Goal: Register for event/course: Complete application form

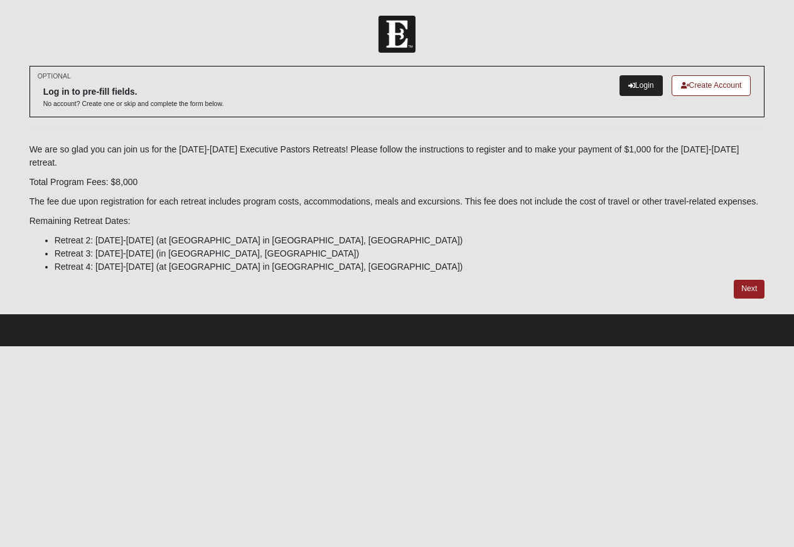
click at [644, 90] on link "Login" at bounding box center [640, 85] width 43 height 21
click at [746, 292] on link "Next" at bounding box center [749, 289] width 31 height 18
click at [753, 287] on link "Next" at bounding box center [749, 289] width 31 height 18
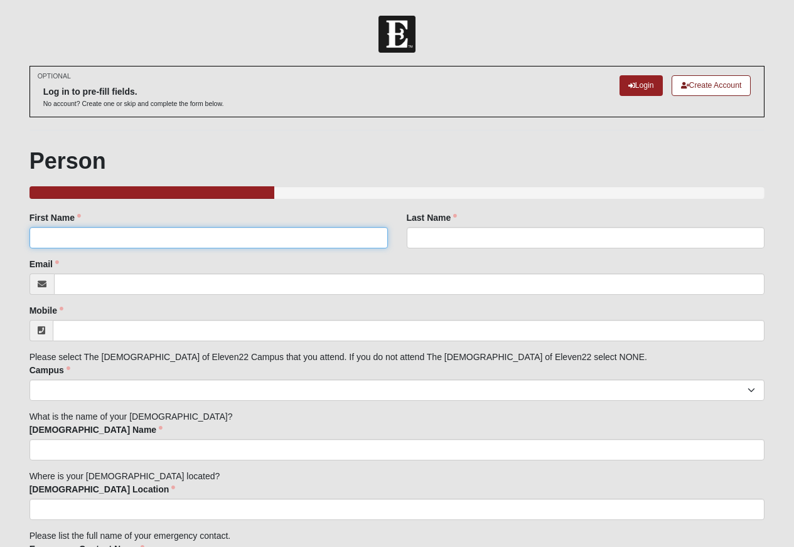
click at [269, 229] on input "First Name" at bounding box center [208, 237] width 358 height 21
type input "Isaac"
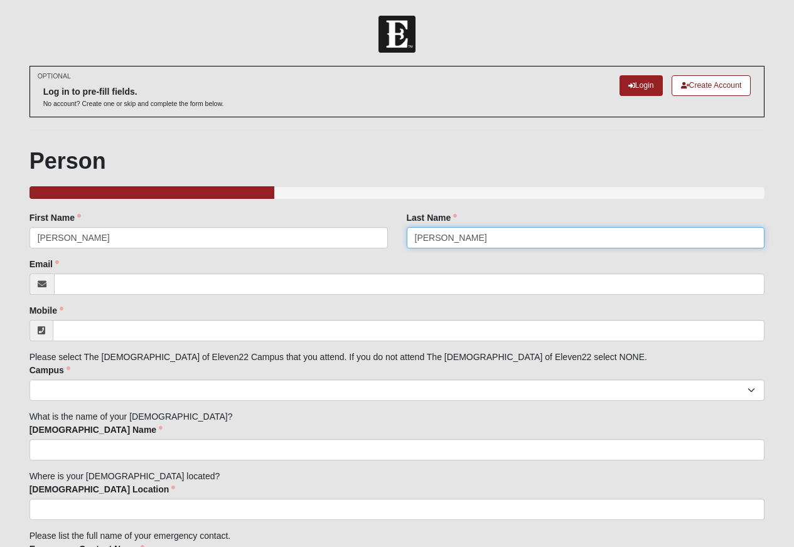
type input "Graham"
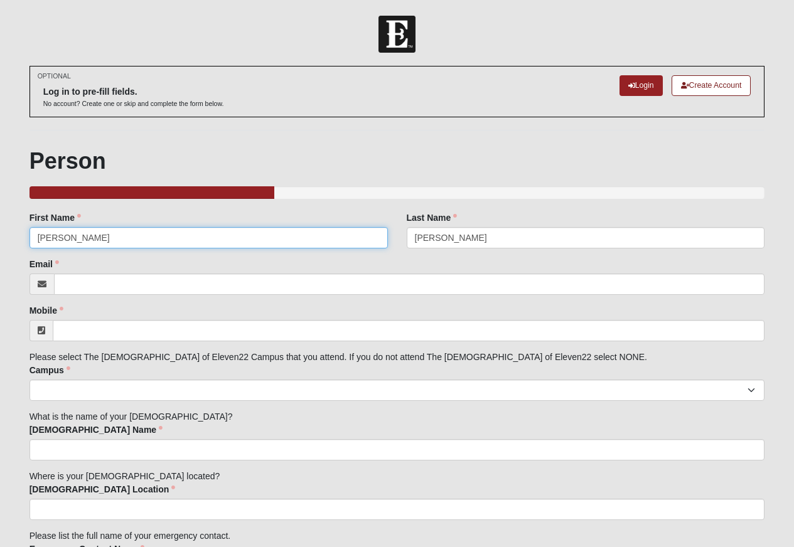
drag, startPoint x: 68, startPoint y: 241, endPoint x: 1, endPoint y: 233, distance: 66.9
click at [1, 233] on form "Log In Executive Pastors Retreat Session 2 - 2025 Events Executive Pastors Retr…" at bounding box center [397, 395] width 794 height 759
type input "Ike"
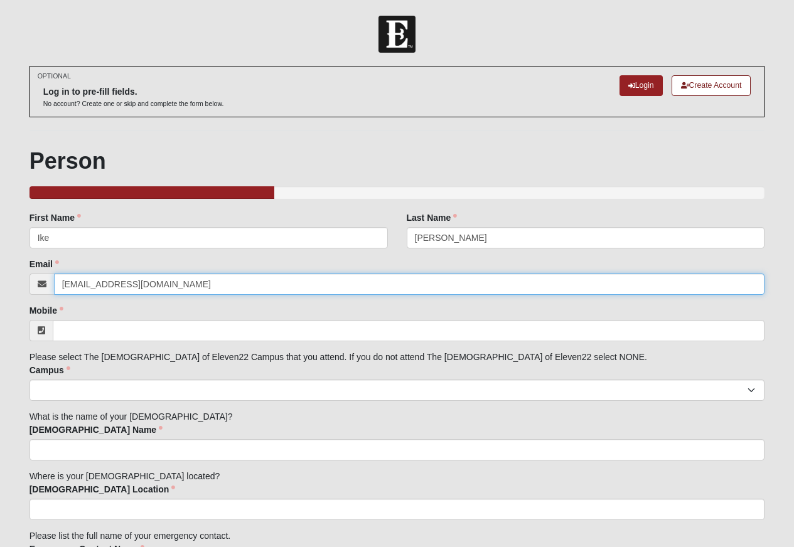
type input "igraham@foothillchurch.net"
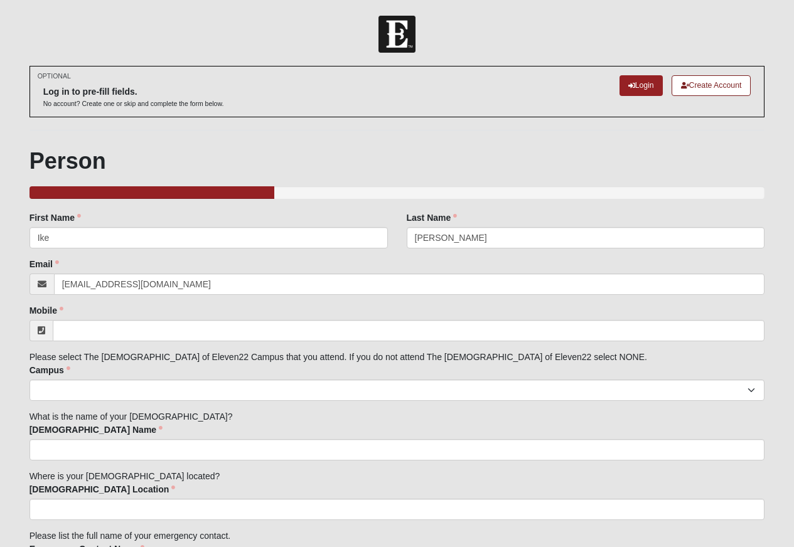
click at [112, 344] on div "Family Member to Register First Name Ike First Name is required. Last Name Grah…" at bounding box center [396, 455] width 735 height 488
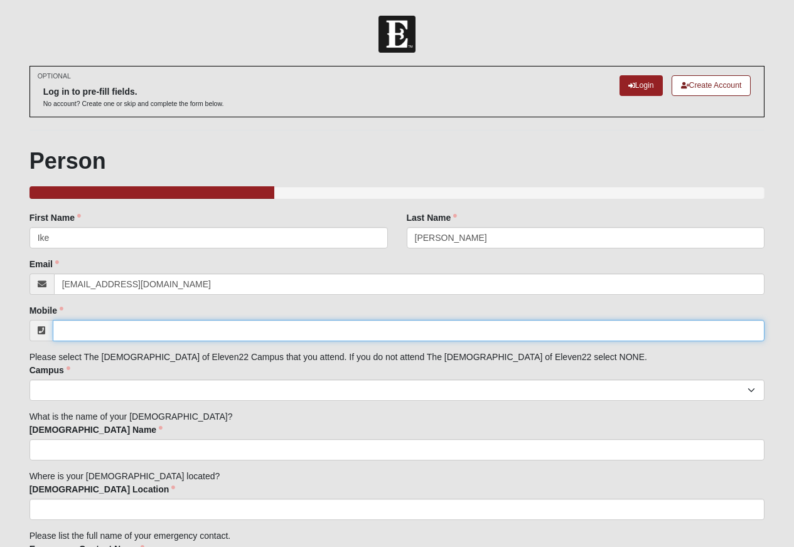
click at [112, 330] on input "Mobile" at bounding box center [409, 330] width 712 height 21
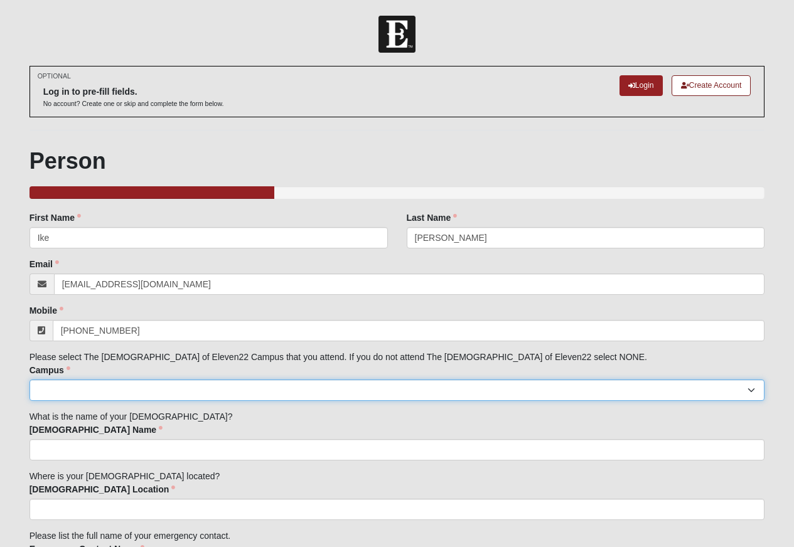
type input "(626) 404-3586"
select select "14"
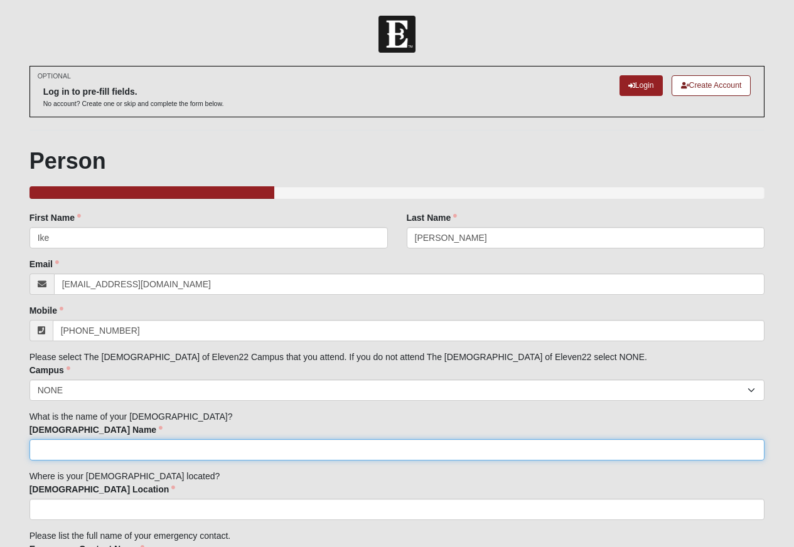
click at [161, 449] on input "[DEMOGRAPHIC_DATA] Name" at bounding box center [396, 449] width 735 height 21
type input "[DEMOGRAPHIC_DATA]"
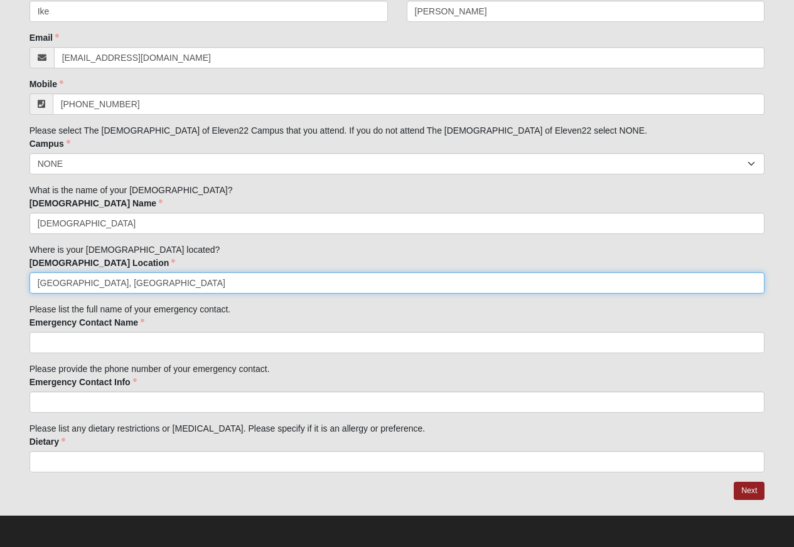
scroll to position [226, 0]
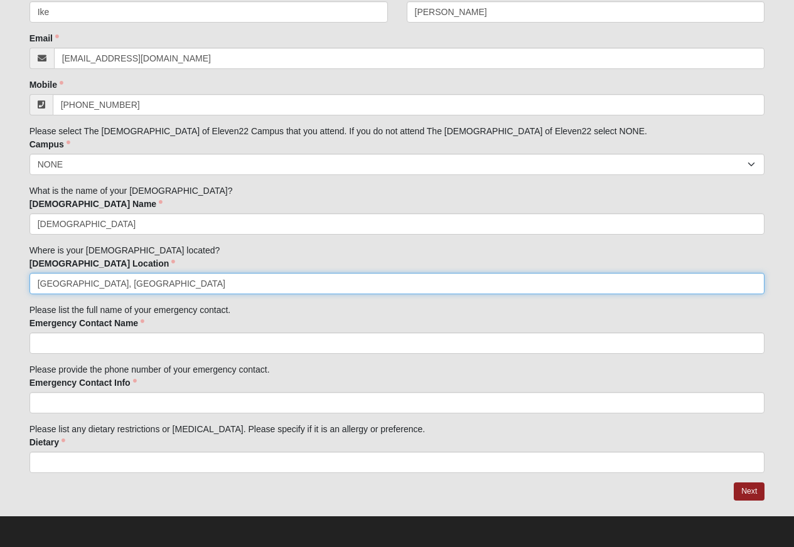
type input "[GEOGRAPHIC_DATA], [GEOGRAPHIC_DATA]"
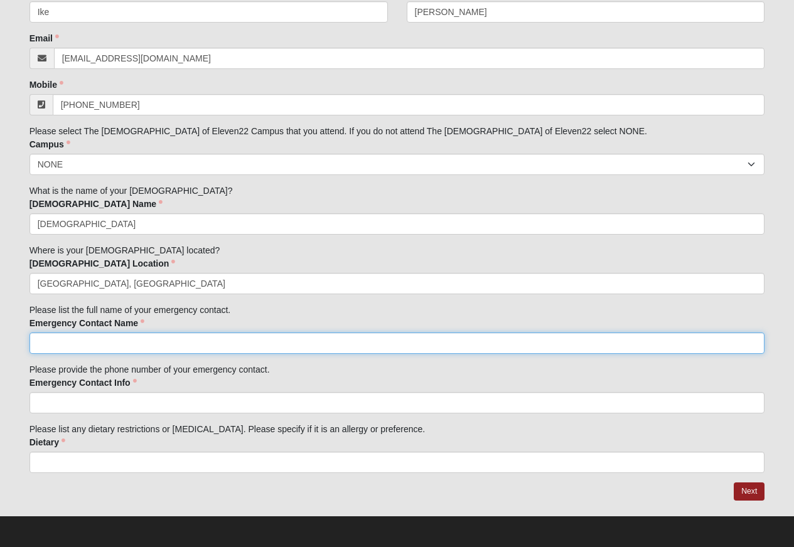
click at [210, 347] on input "Emergency Contact Name" at bounding box center [396, 343] width 735 height 21
type input "Jessica Graham"
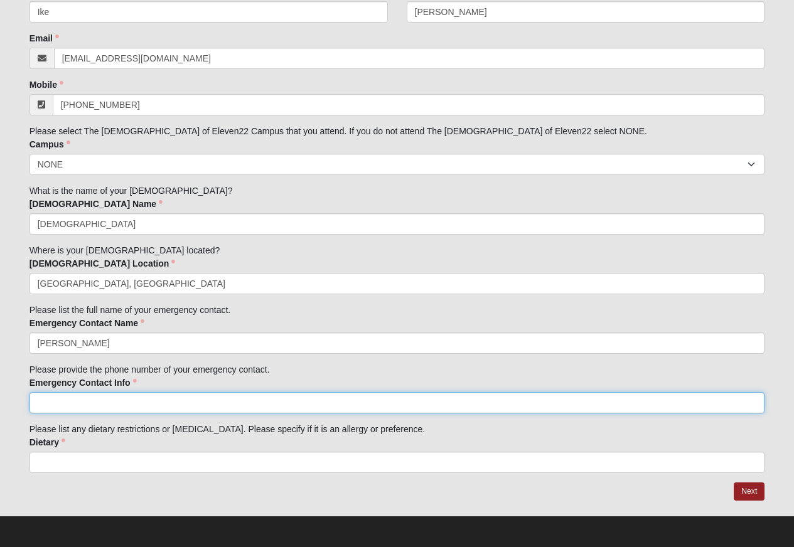
click at [211, 404] on input "Emergency Contact Info" at bounding box center [396, 402] width 735 height 21
type input "626-253-6126"
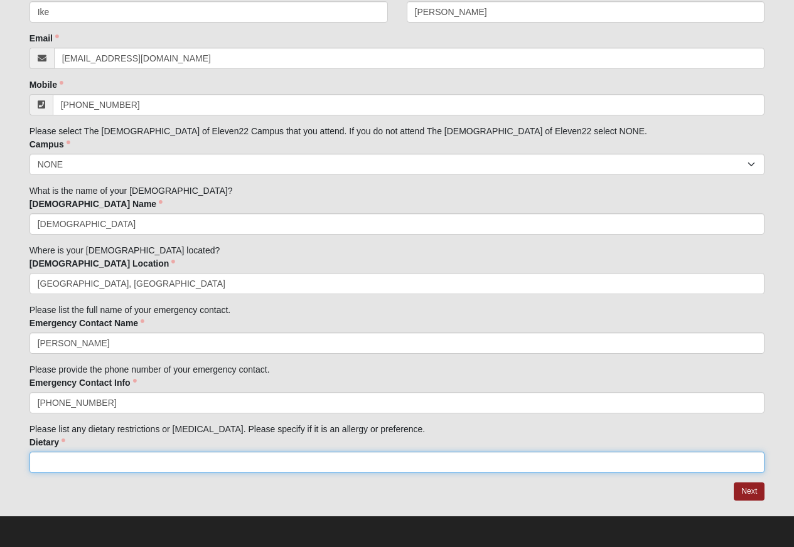
click at [211, 457] on input "Dietary" at bounding box center [396, 462] width 735 height 21
type input "None"
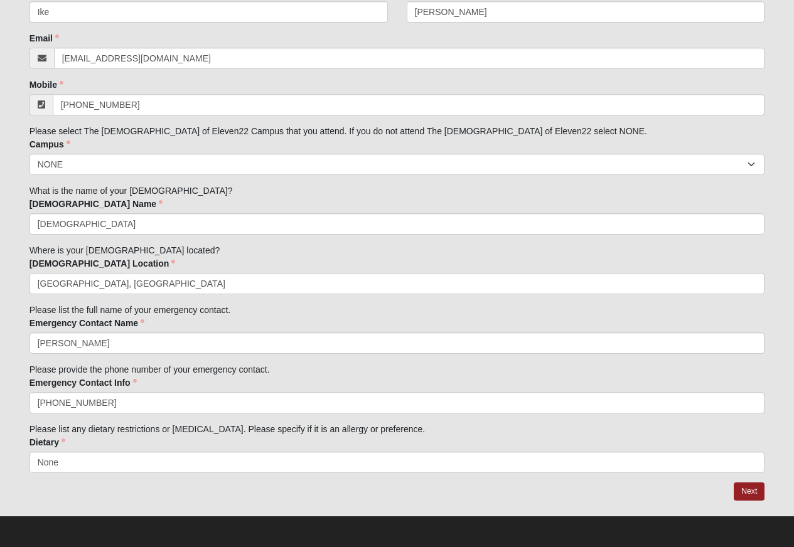
click at [372, 436] on div "Dietary None Dietary is required." at bounding box center [396, 454] width 735 height 37
click at [746, 489] on link "Next" at bounding box center [749, 492] width 31 height 18
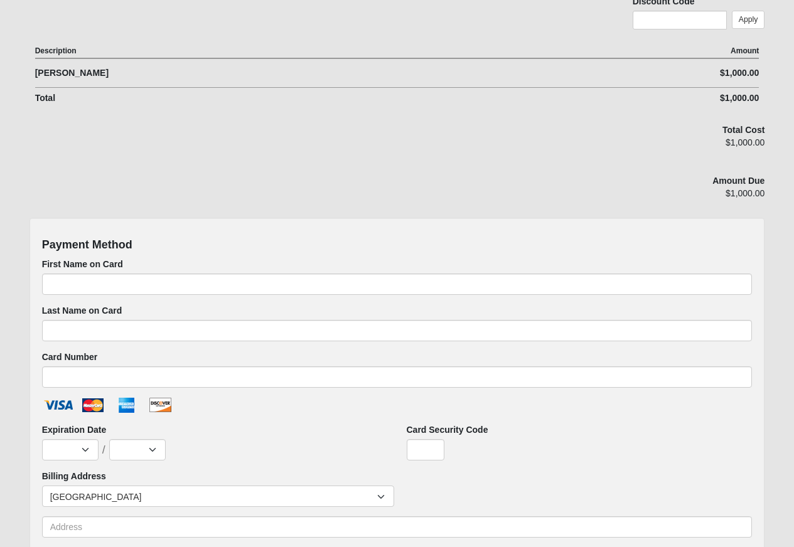
scroll to position [269, 0]
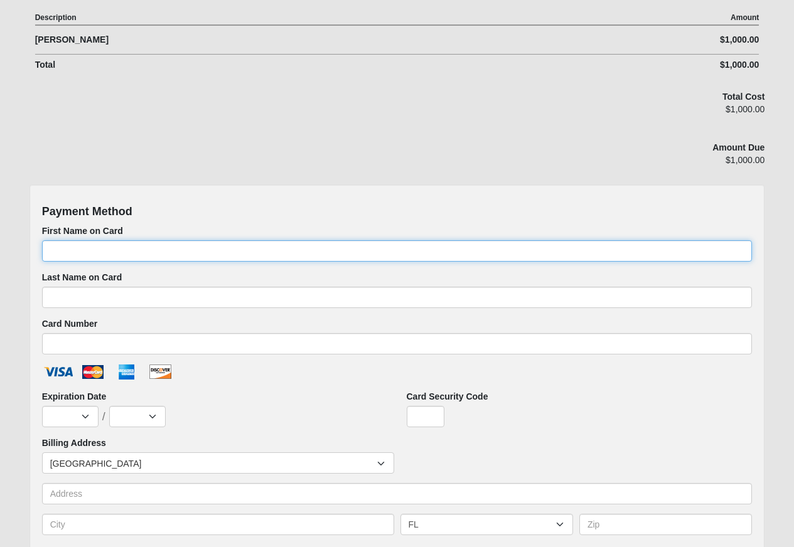
click at [380, 254] on input "First Name on Card" at bounding box center [397, 250] width 710 height 21
type input "[PERSON_NAME]"
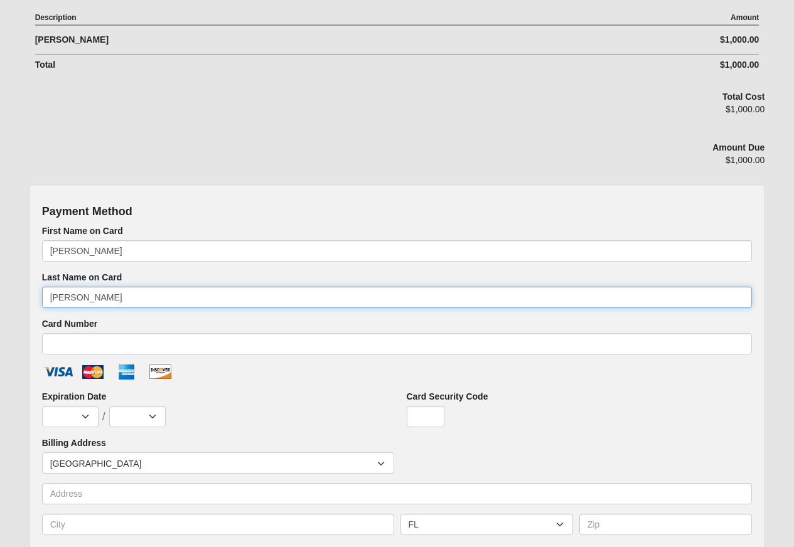
type input "[PERSON_NAME]"
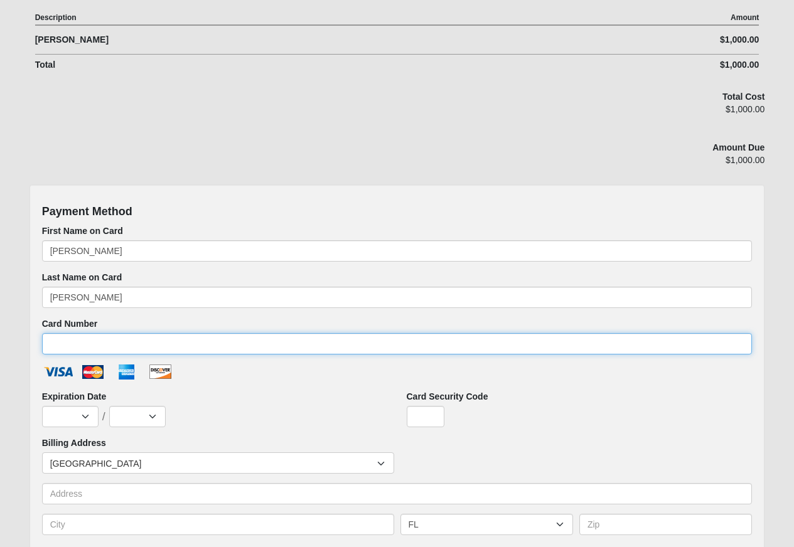
click at [392, 343] on input "Card Number" at bounding box center [397, 343] width 710 height 21
type input "[CREDIT_CARD_NUMBER]"
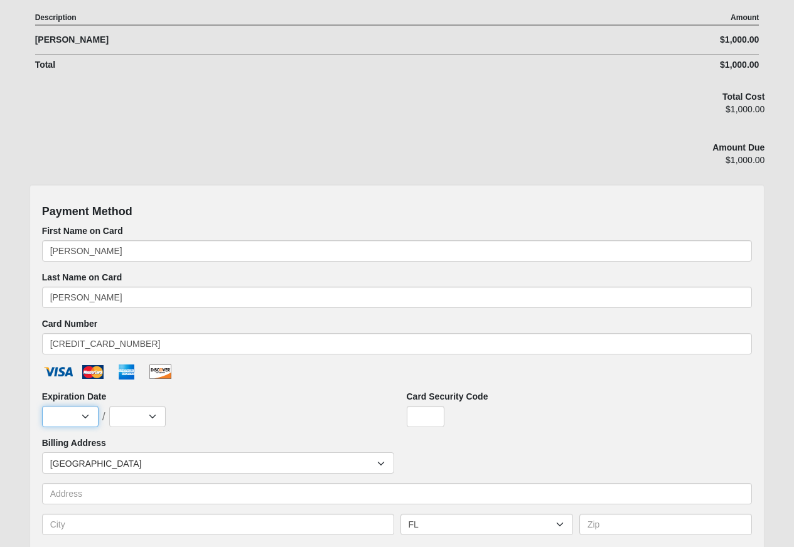
select select "2"
select select "2029"
type input "423"
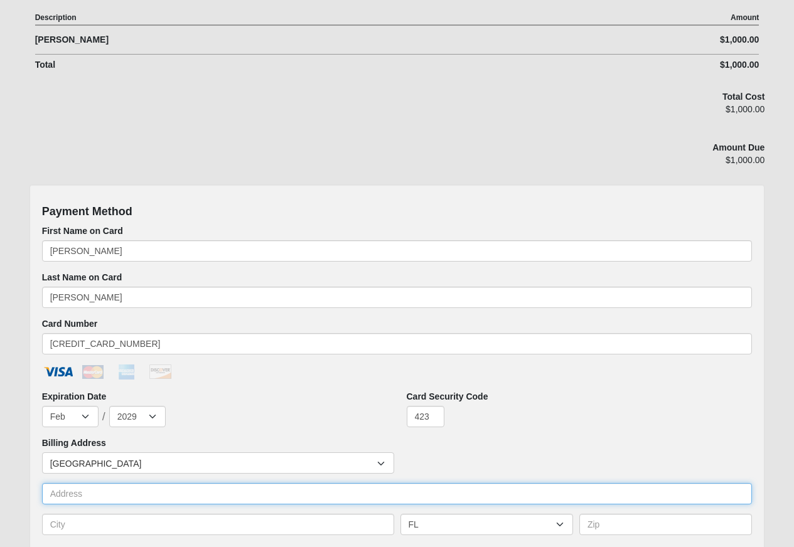
click at [227, 488] on input "text" at bounding box center [397, 493] width 710 height 21
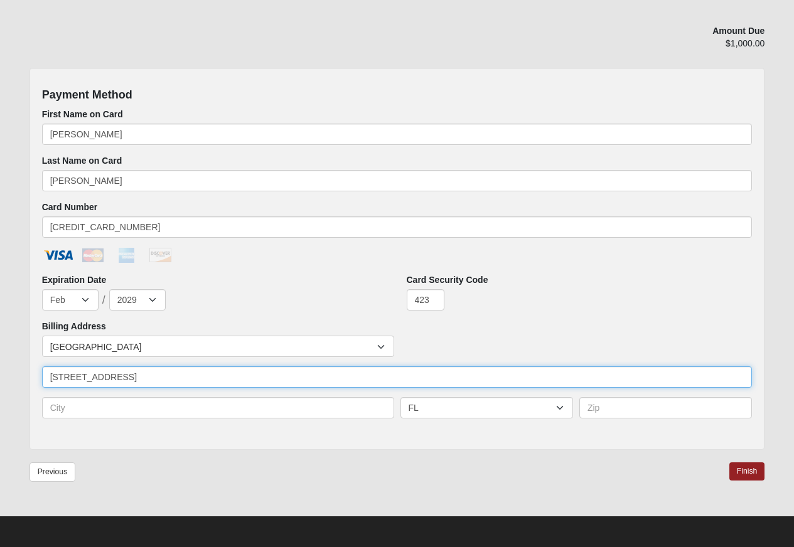
scroll to position [385, 0]
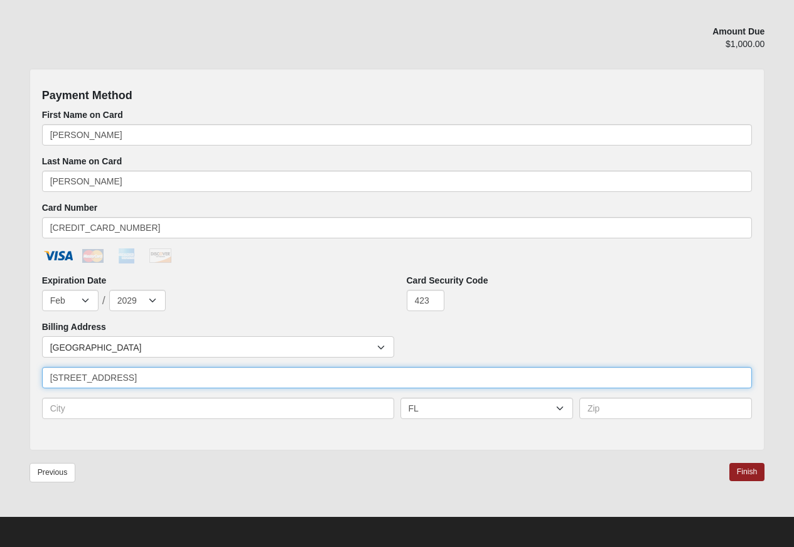
type input "[STREET_ADDRESS]"
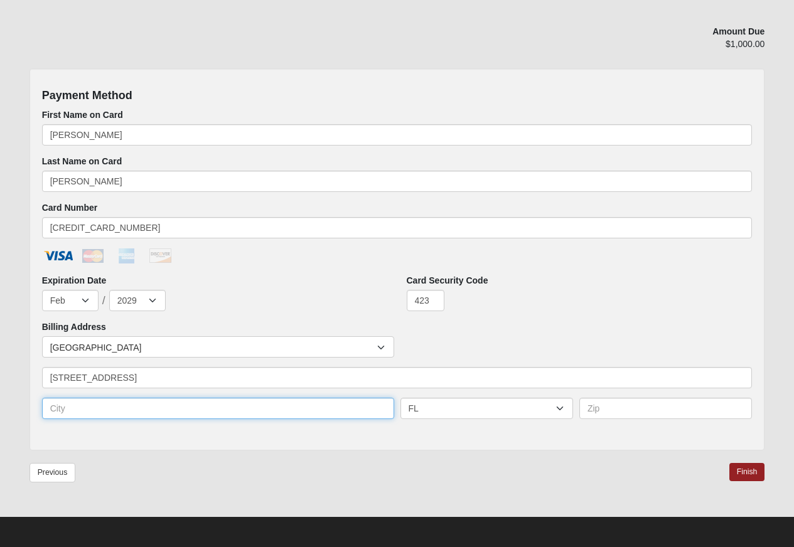
click at [252, 410] on input "text" at bounding box center [218, 408] width 352 height 21
type input "Glendora"
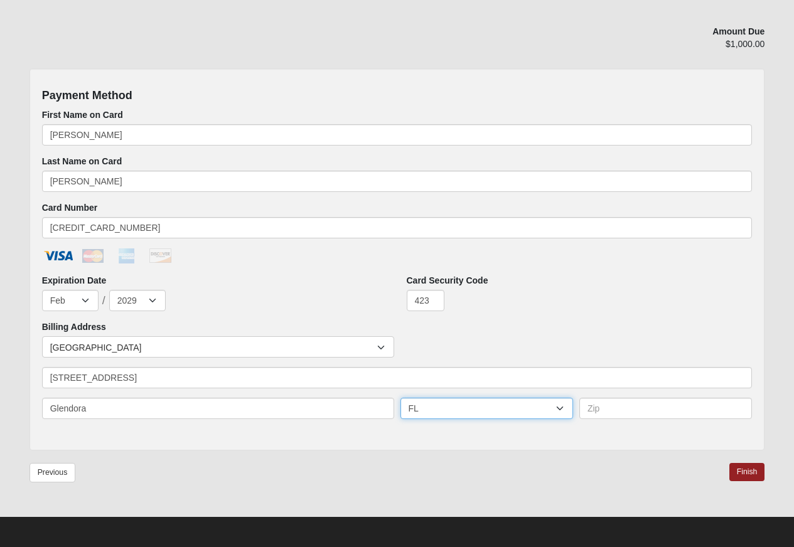
select select "CA"
type input "91740"
click at [494, 343] on div "Countries [GEOGRAPHIC_DATA] ------------------------ [GEOGRAPHIC_DATA] [GEOGRAP…" at bounding box center [397, 346] width 717 height 21
click at [752, 474] on link "Finish" at bounding box center [747, 472] width 36 height 18
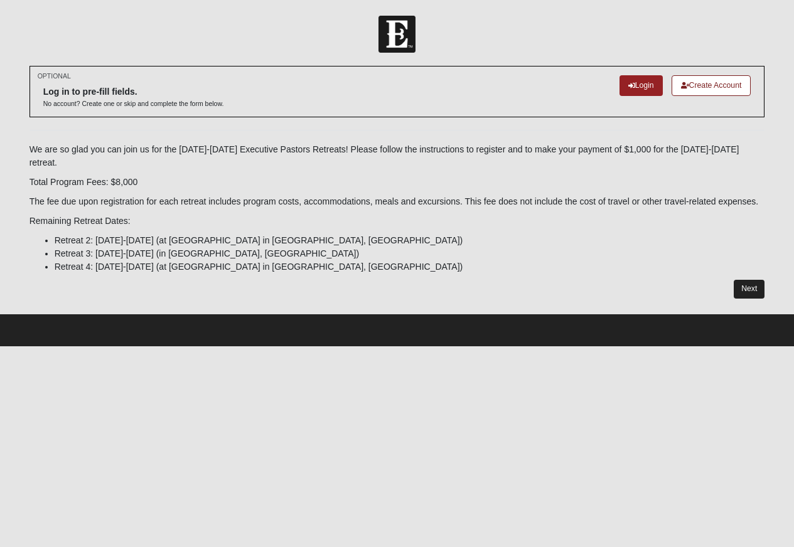
click at [747, 289] on link "Next" at bounding box center [749, 289] width 31 height 18
click at [745, 285] on link "Next" at bounding box center [749, 289] width 31 height 18
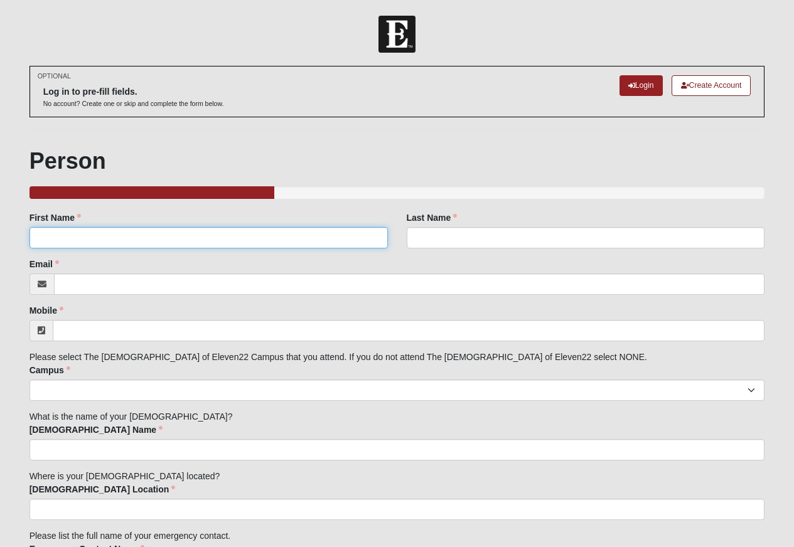
click at [271, 233] on input "First Name" at bounding box center [208, 237] width 358 height 21
type input "[PERSON_NAME]"
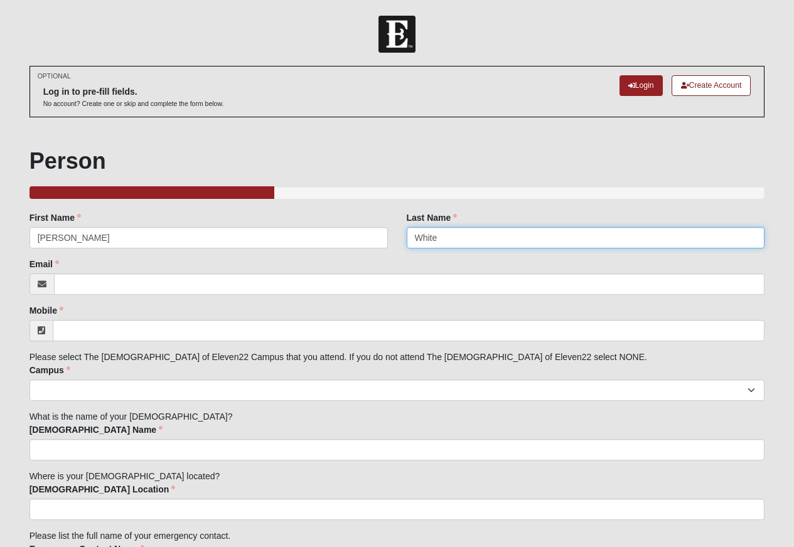
type input "White"
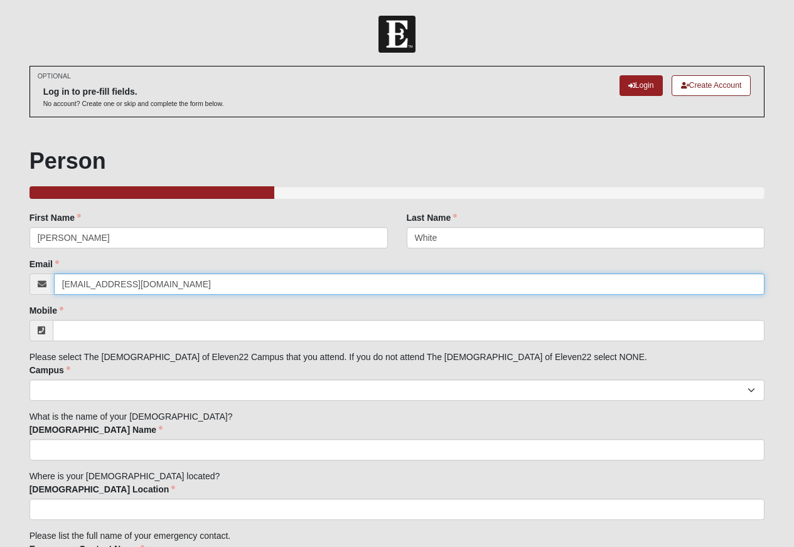
type input "[EMAIL_ADDRESS][DOMAIN_NAME]"
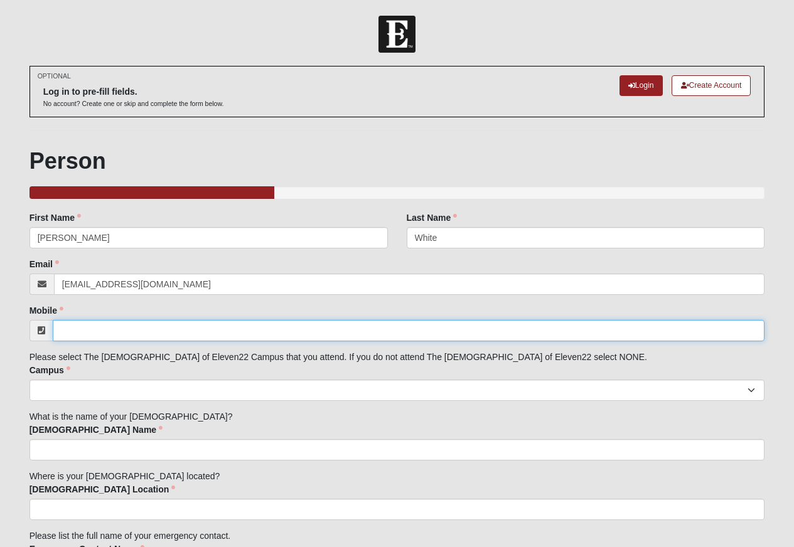
click at [359, 329] on input "Mobile" at bounding box center [409, 330] width 712 height 21
type input "[EMAIL_ADDRESS][DOMAIN_NAME]"
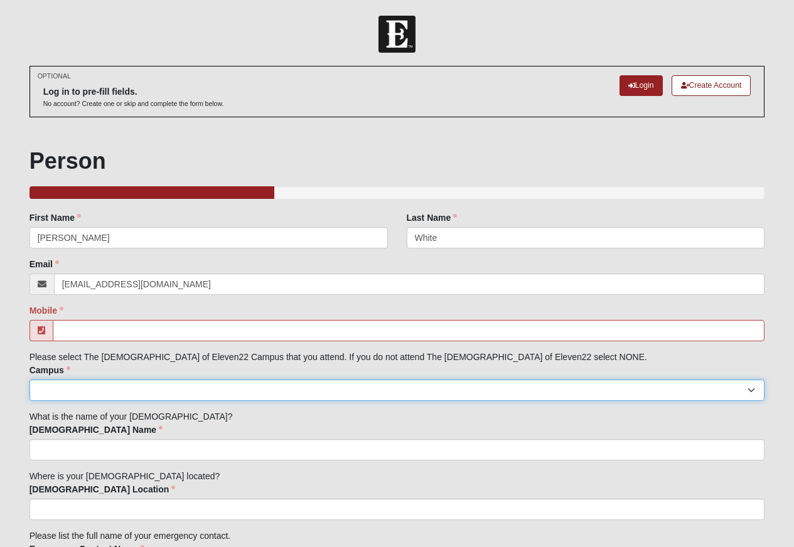
select select "14"
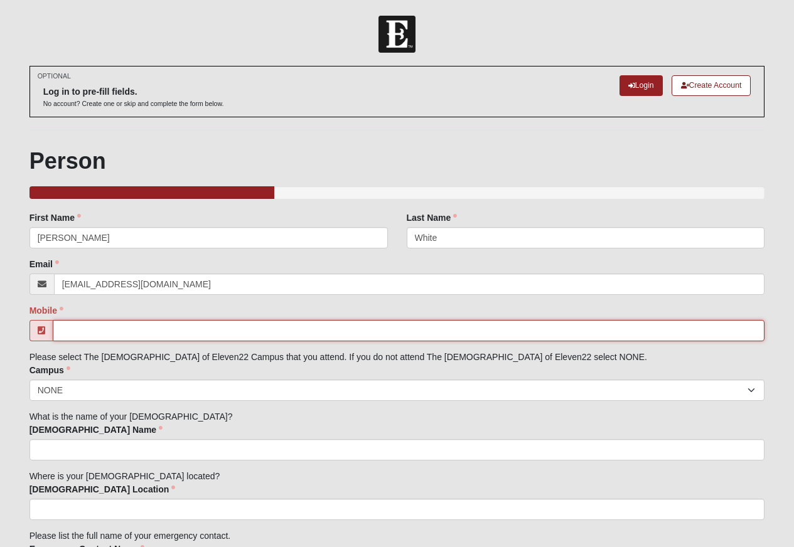
click at [205, 328] on input "Mobile" at bounding box center [409, 330] width 712 height 21
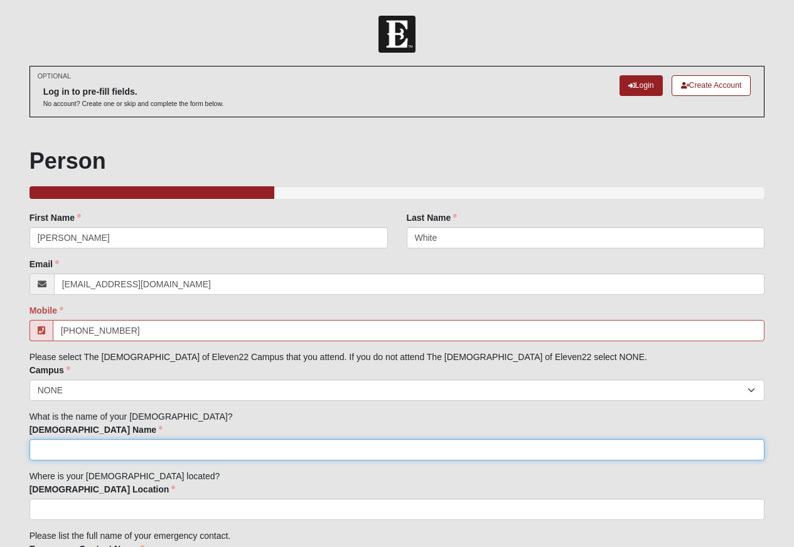
type input "[PHONE_NUMBER]"
click at [175, 447] on input "[DEMOGRAPHIC_DATA] Name" at bounding box center [396, 449] width 735 height 21
type input "[DEMOGRAPHIC_DATA]"
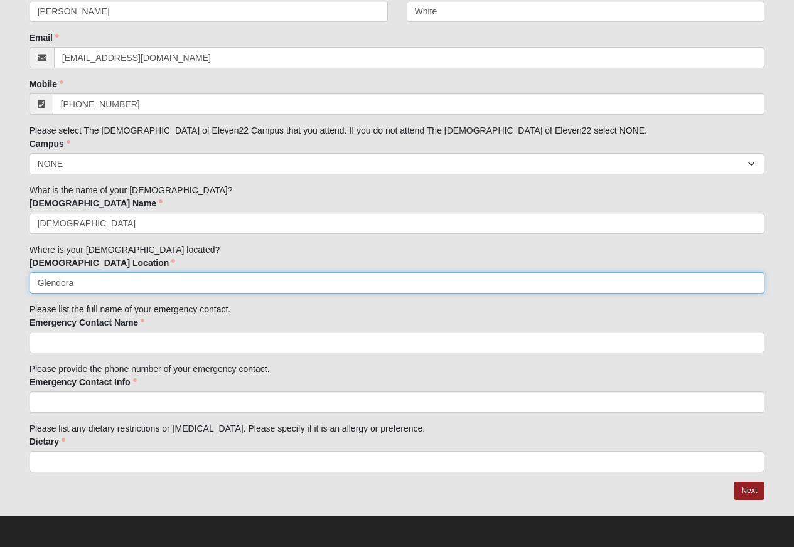
scroll to position [226, 0]
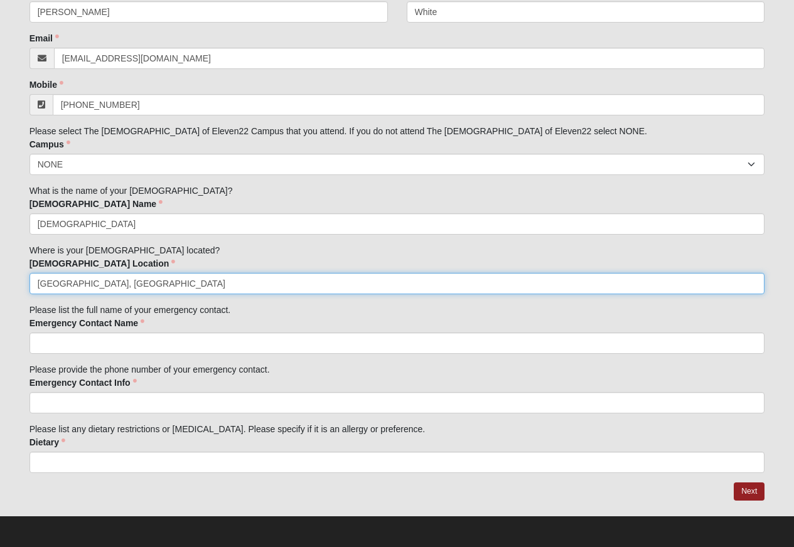
type input "[GEOGRAPHIC_DATA], [GEOGRAPHIC_DATA]"
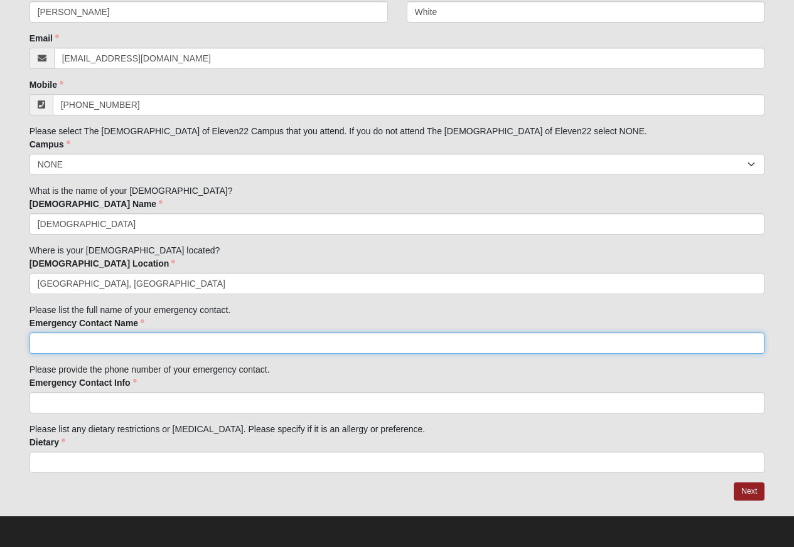
click at [151, 342] on input "Emergency Contact Name" at bounding box center [396, 343] width 735 height 21
type input "[PERSON_NAME]"
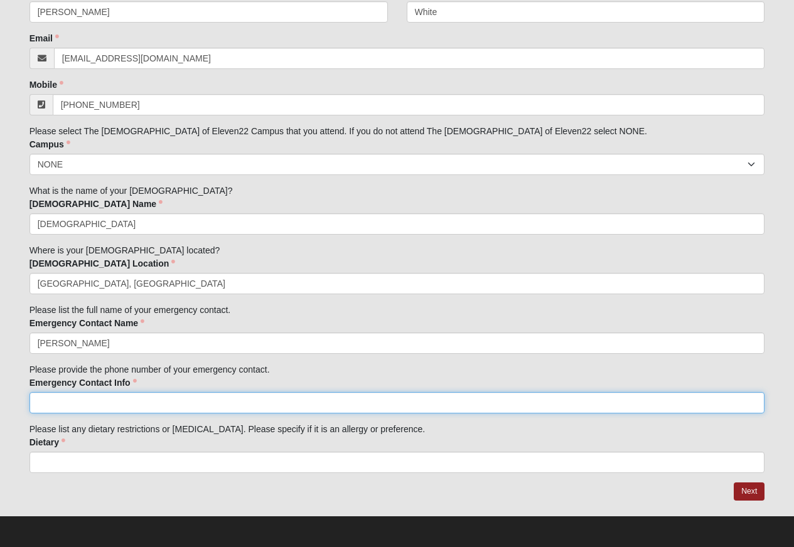
click at [163, 407] on input "Emergency Contact Info" at bounding box center [396, 402] width 735 height 21
type input "[PHONE_NUMBER]"
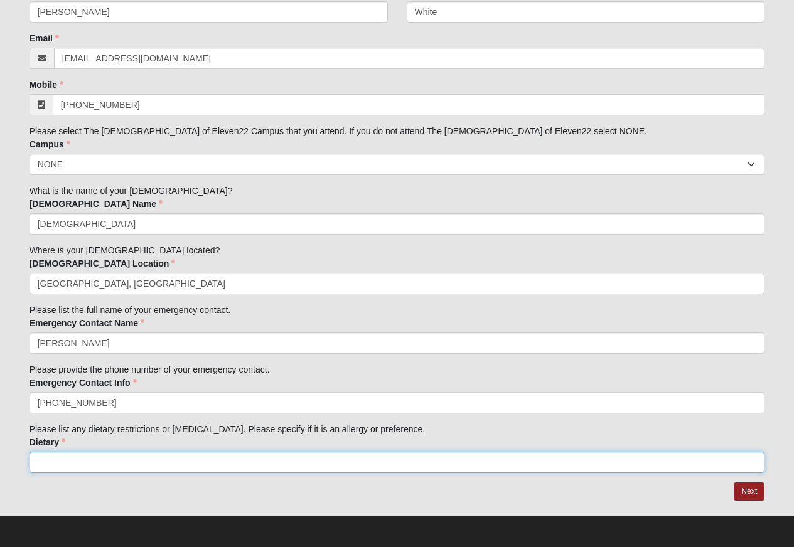
click at [147, 461] on input "Dietary" at bounding box center [396, 462] width 735 height 21
type input "Vegan"
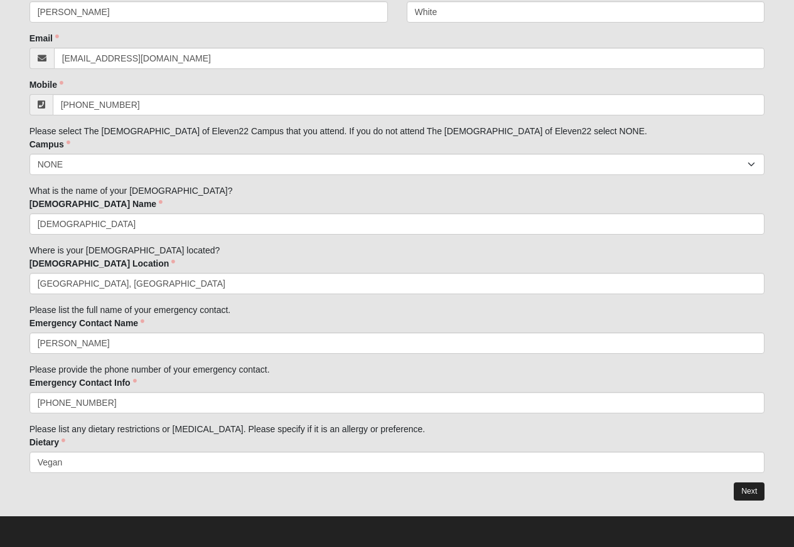
click at [752, 491] on link "Next" at bounding box center [749, 492] width 31 height 18
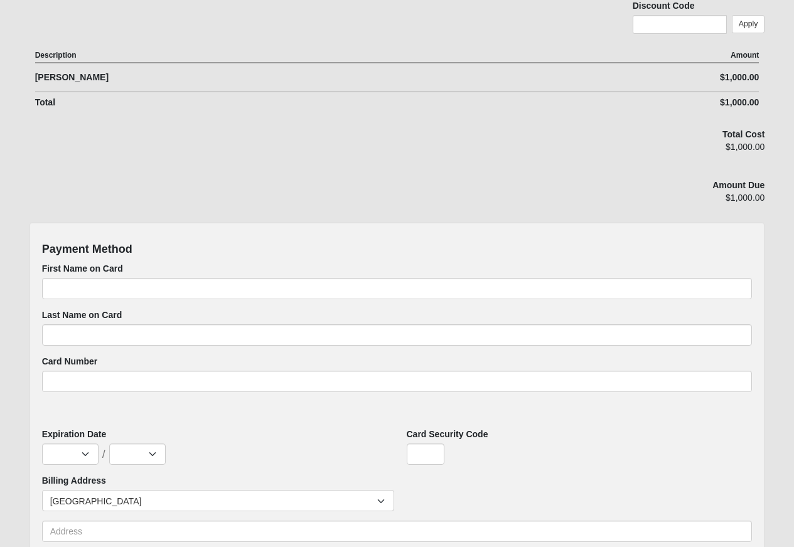
scroll to position [232, 0]
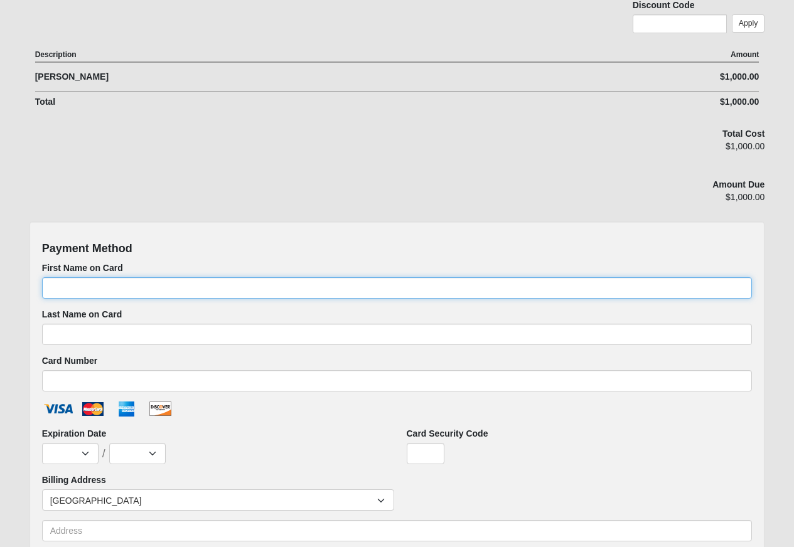
click at [434, 283] on input "First Name on Card" at bounding box center [397, 287] width 710 height 21
type input "[PERSON_NAME]"
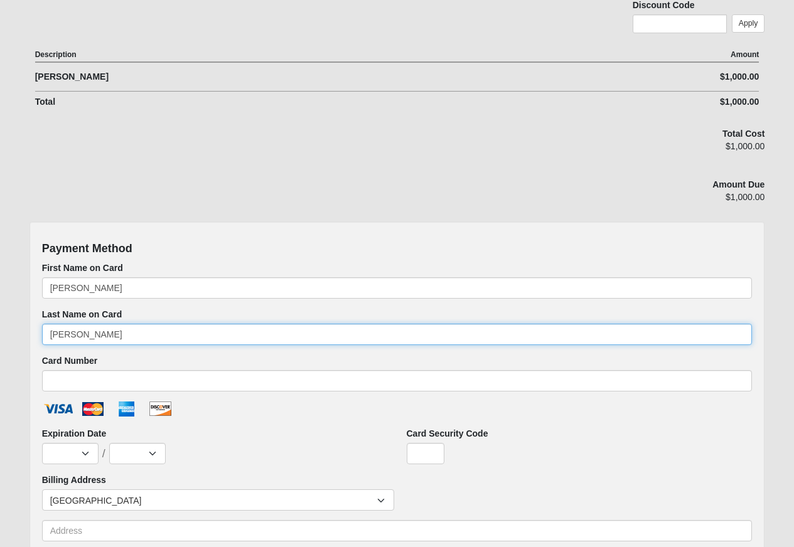
type input "[PERSON_NAME]"
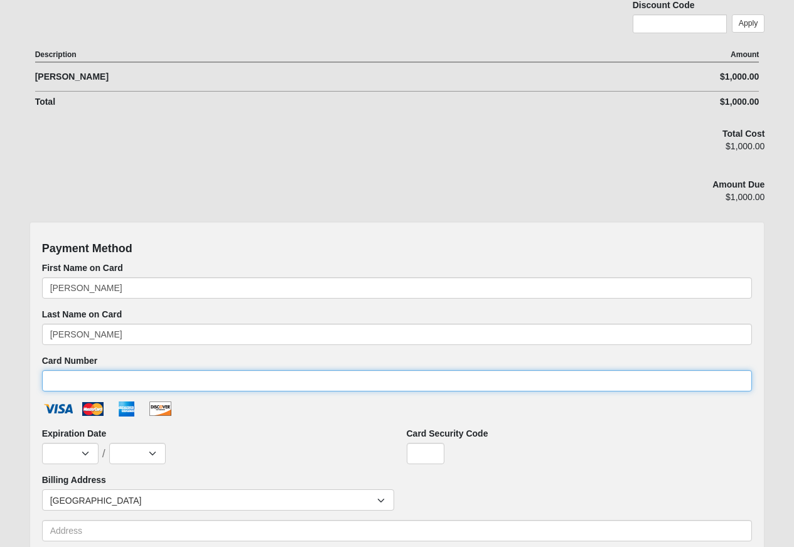
type input "[CREDIT_CARD_NUMBER]"
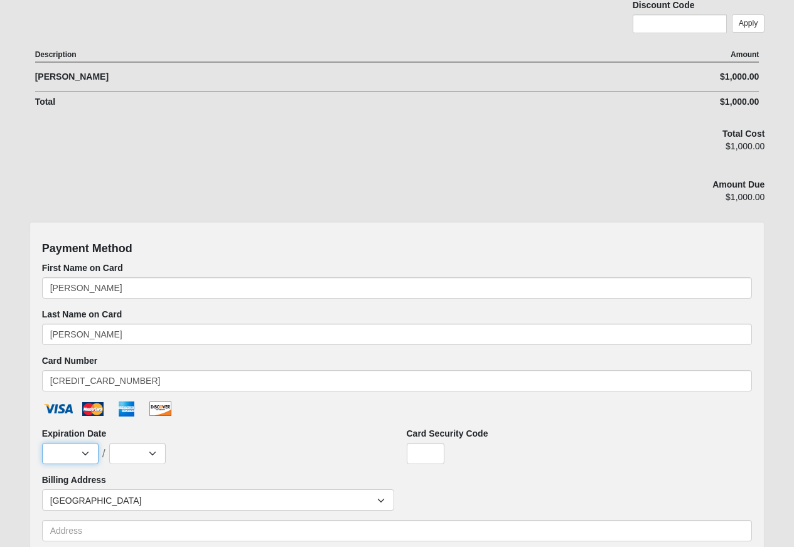
select select "2"
select select "2029"
type input "423"
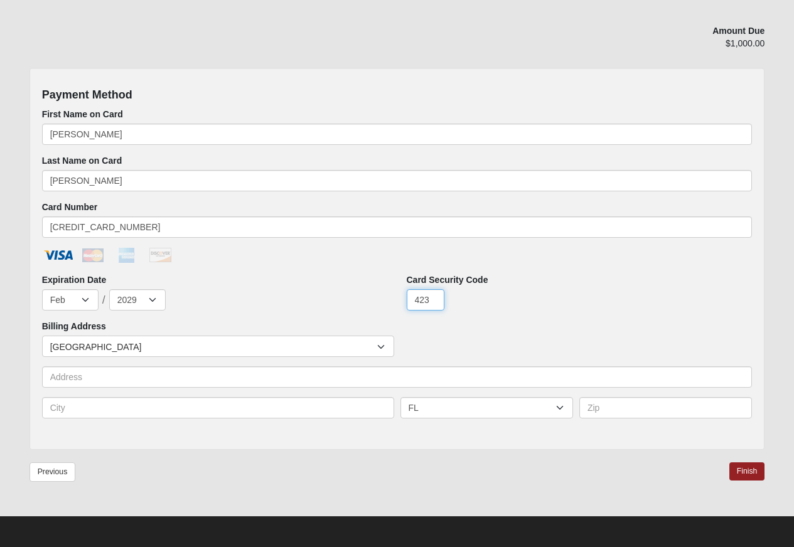
scroll to position [385, 0]
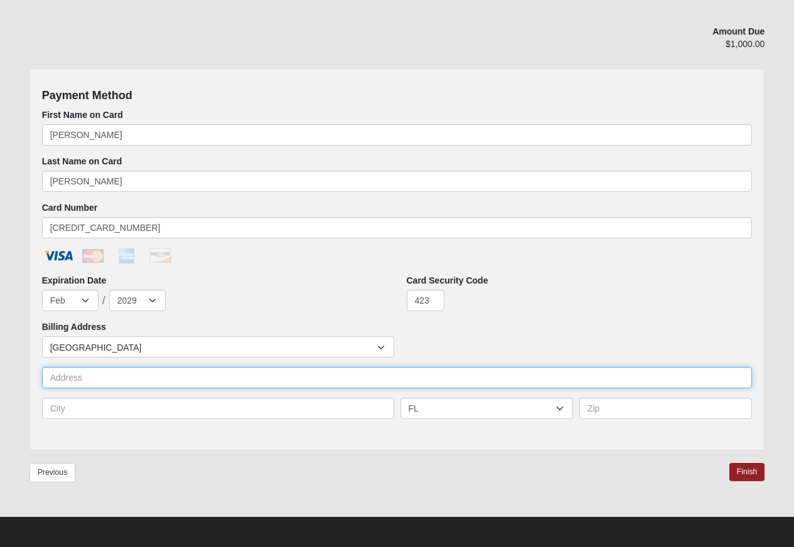
click at [282, 382] on input "text" at bounding box center [397, 377] width 710 height 21
type input "[STREET_ADDRESS]"
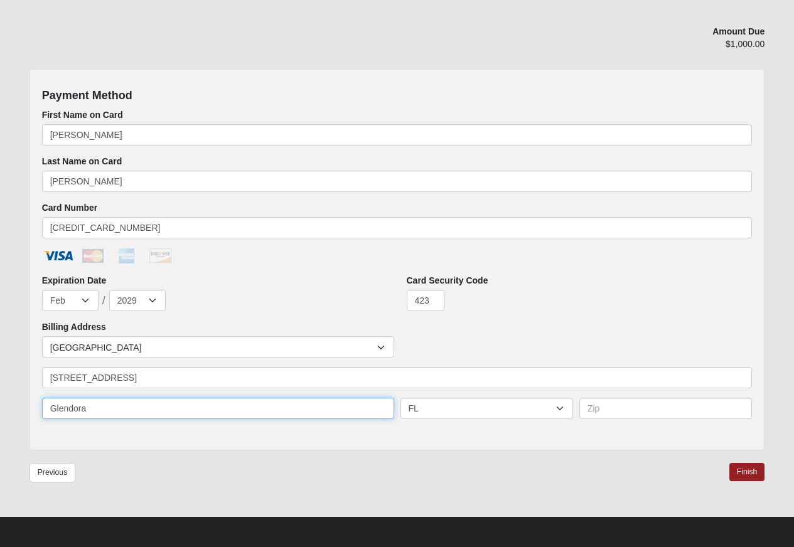
type input "Glendora"
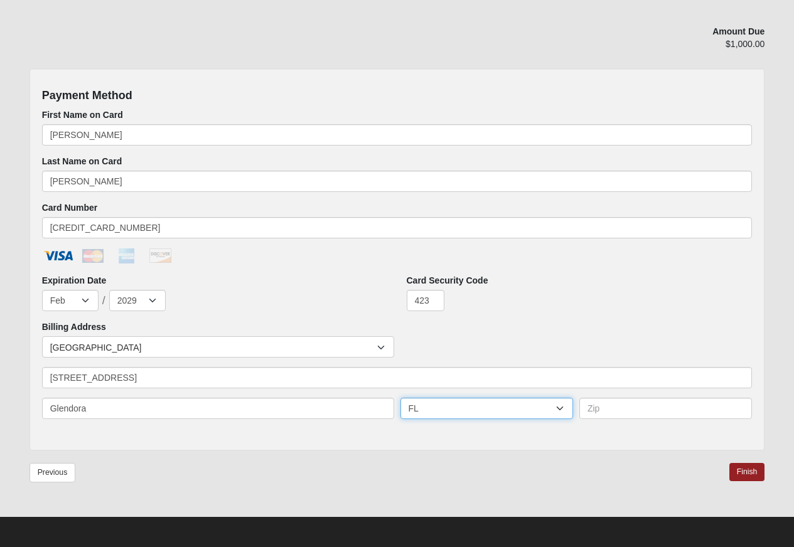
select select "CA"
type input "91740"
click at [426, 355] on div "Countries [GEOGRAPHIC_DATA] ------------------------ [GEOGRAPHIC_DATA] [GEOGRAP…" at bounding box center [397, 346] width 717 height 21
click at [746, 471] on link "Finish" at bounding box center [747, 472] width 36 height 18
